Goal: Information Seeking & Learning: Find specific fact

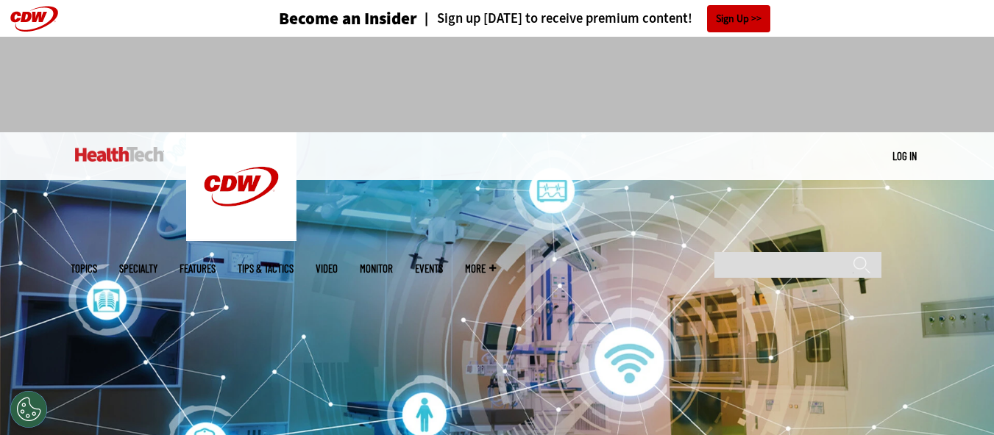
click at [852, 256] on input "******" at bounding box center [861, 270] width 18 height 29
click at [823, 252] on input "Search" at bounding box center [797, 265] width 167 height 26
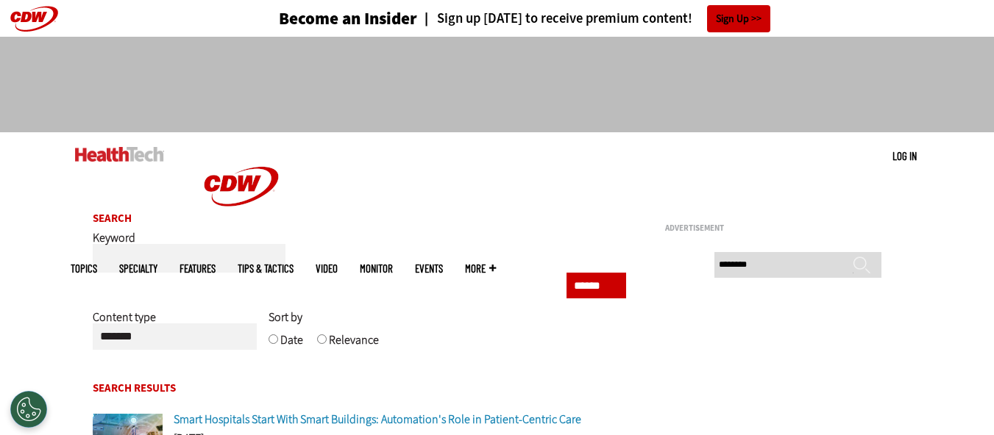
type input "********"
click at [852, 256] on input "******" at bounding box center [861, 270] width 18 height 29
